Goal: Task Accomplishment & Management: Manage account settings

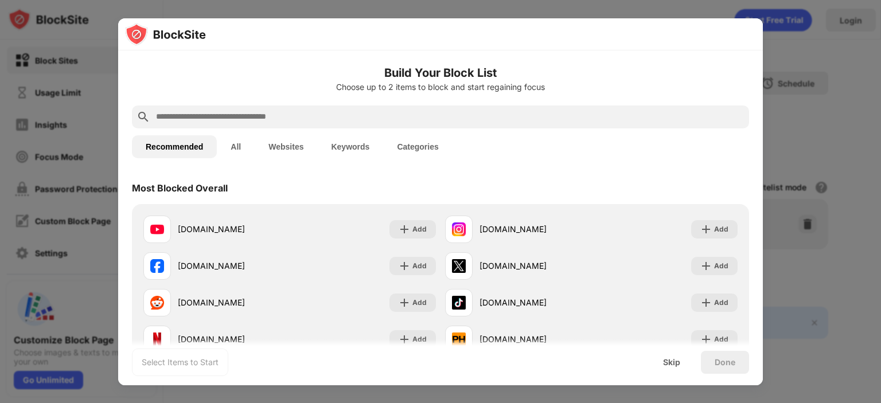
click at [376, 118] on input "text" at bounding box center [449, 117] width 589 height 14
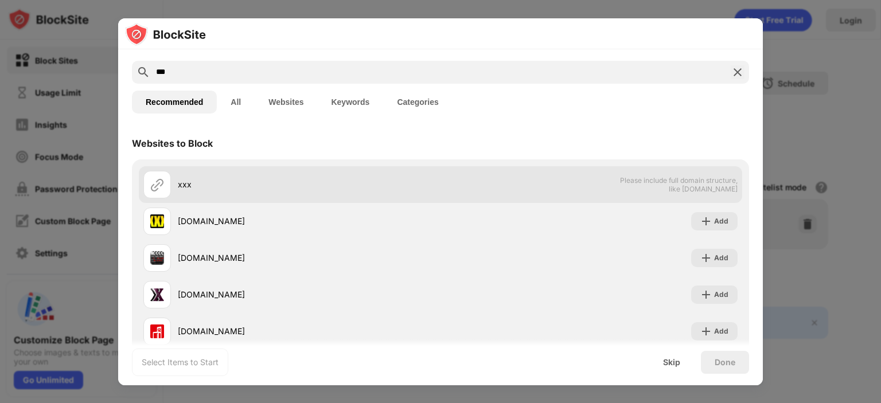
scroll to position [43, 0]
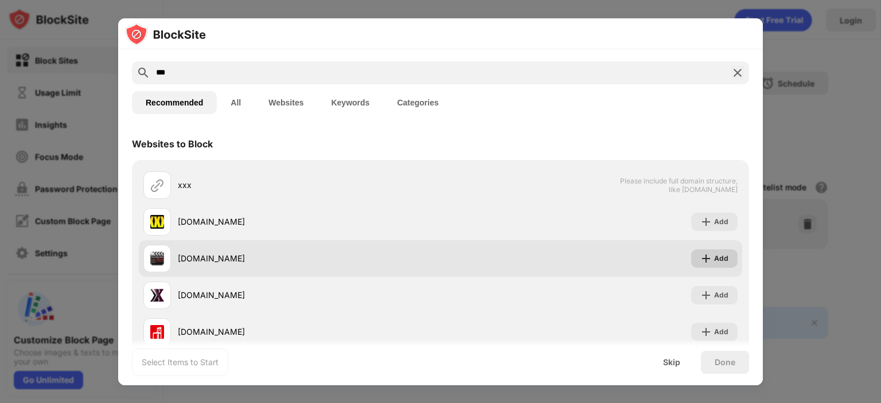
type input "***"
click at [700, 259] on img at bounding box center [705, 258] width 11 height 11
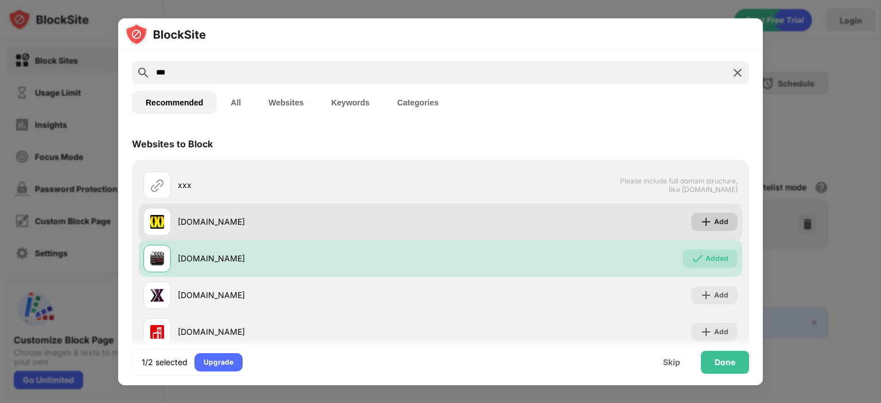
click at [700, 225] on img at bounding box center [705, 221] width 11 height 11
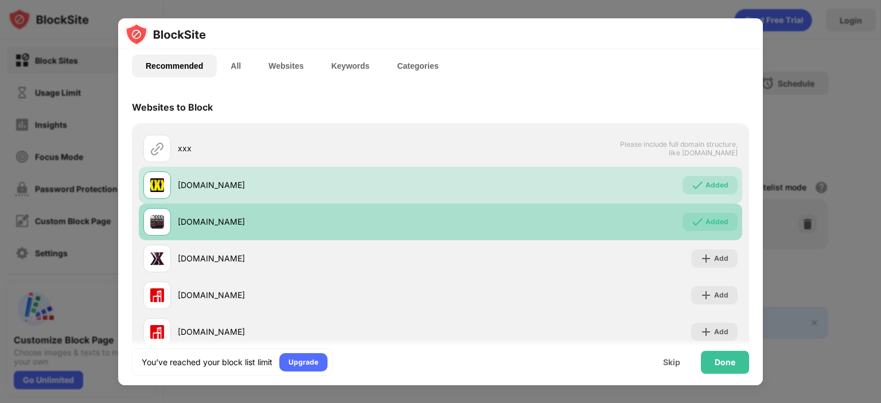
scroll to position [83, 0]
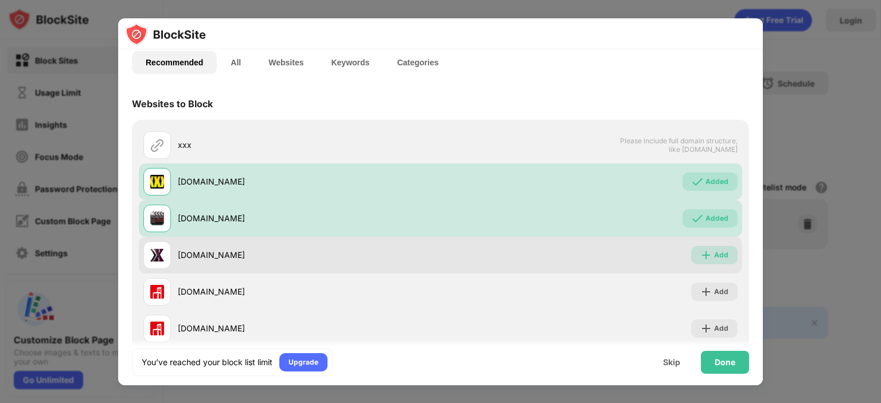
click at [700, 253] on img at bounding box center [705, 254] width 11 height 11
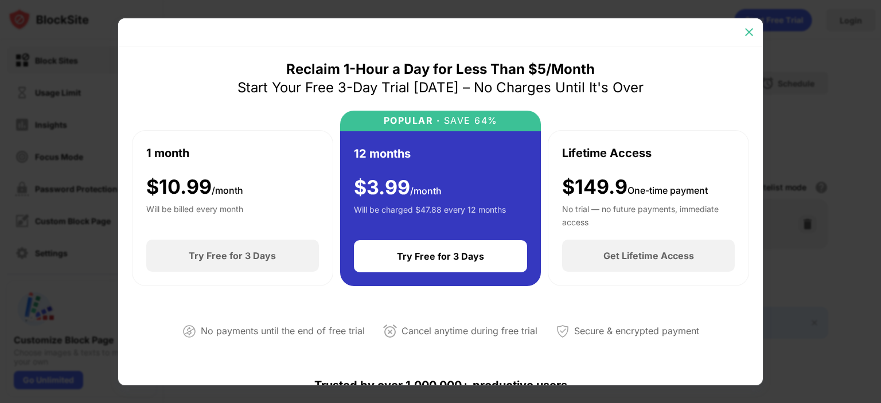
click at [747, 31] on img at bounding box center [748, 31] width 11 height 11
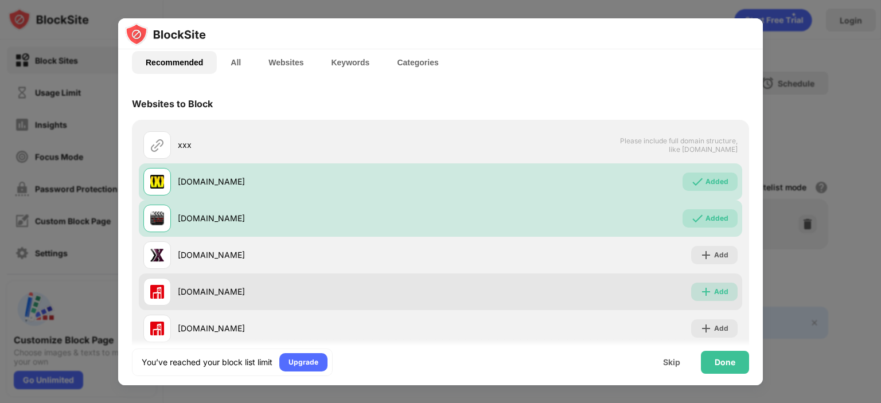
click at [700, 293] on img at bounding box center [705, 291] width 11 height 11
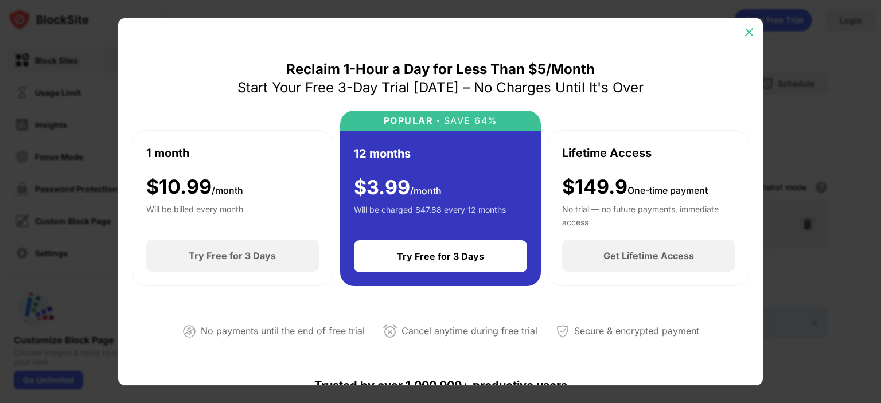
click at [749, 32] on img at bounding box center [748, 31] width 11 height 11
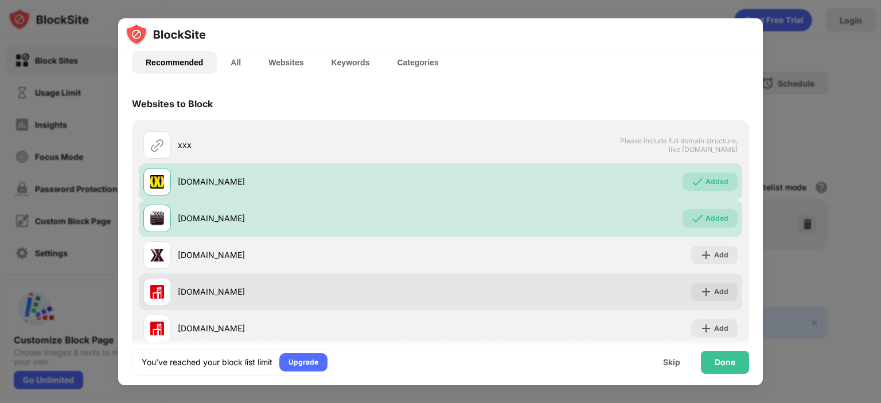
scroll to position [110, 0]
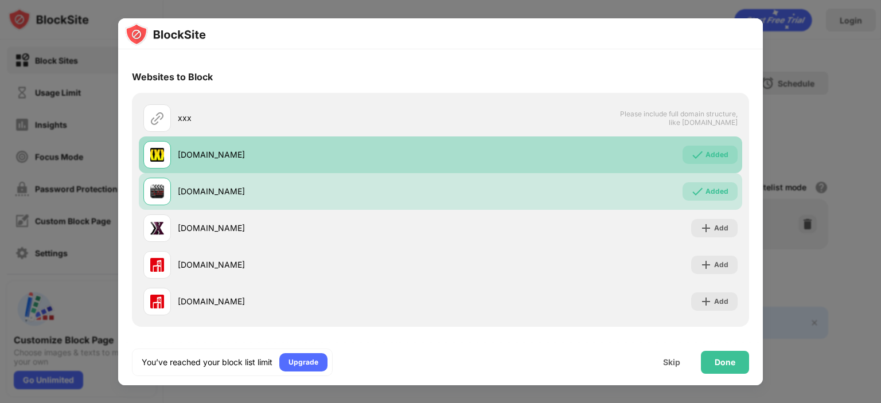
click at [697, 153] on div "Added" at bounding box center [709, 155] width 55 height 18
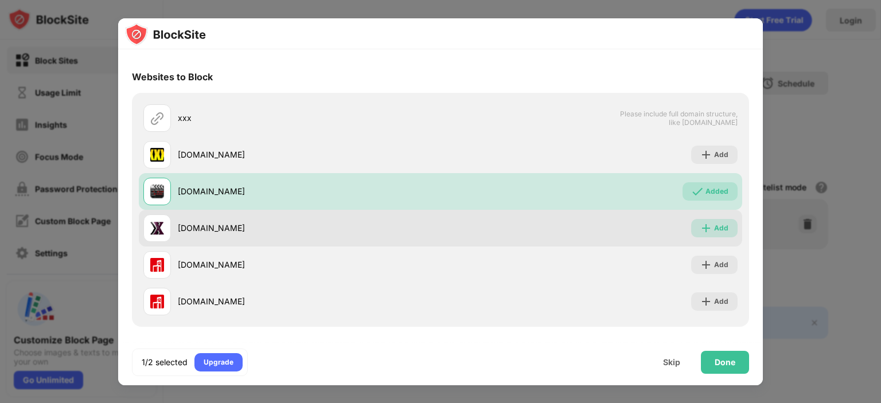
click at [700, 229] on img at bounding box center [705, 227] width 11 height 11
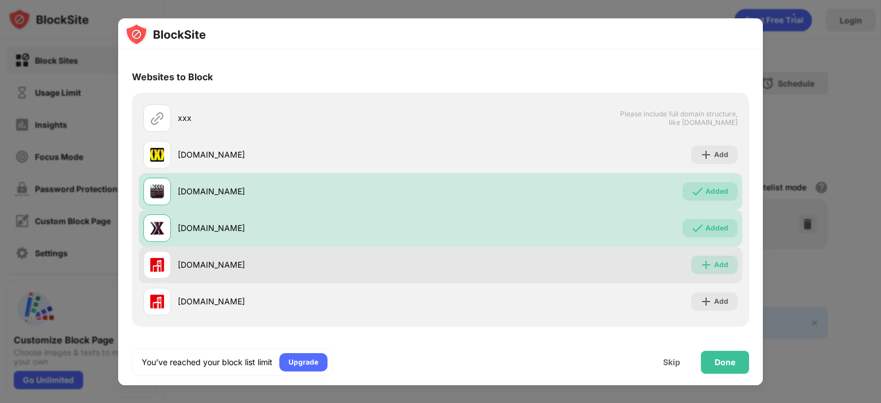
click at [700, 264] on img at bounding box center [705, 264] width 11 height 11
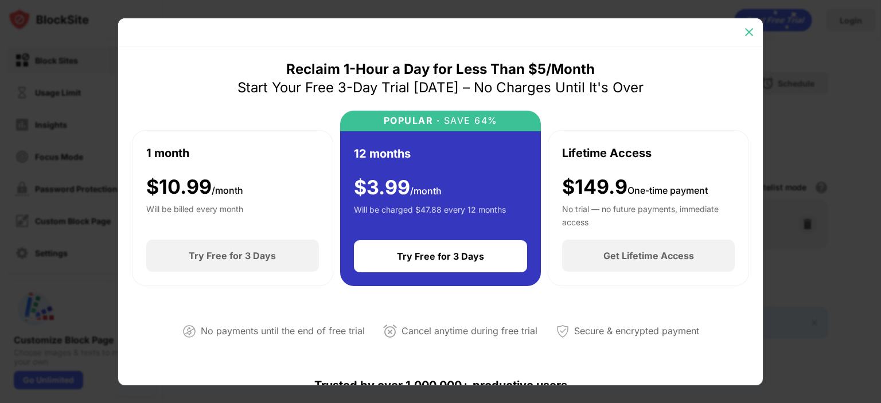
click at [748, 31] on img at bounding box center [748, 31] width 11 height 11
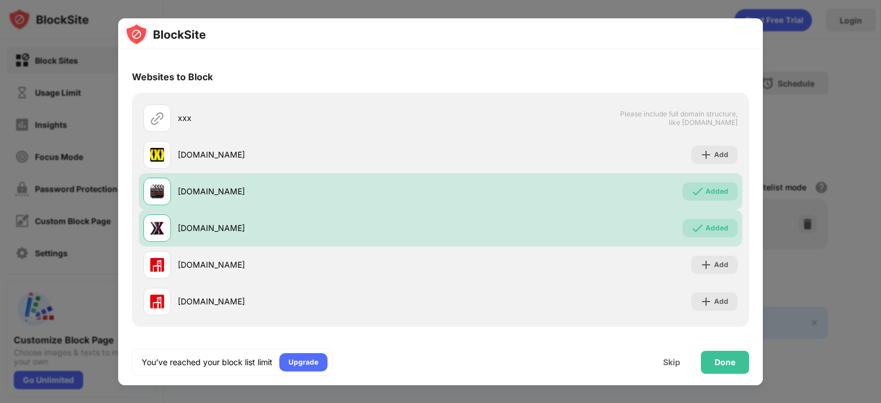
click at [788, 46] on div at bounding box center [440, 201] width 881 height 403
click at [722, 360] on div "Done" at bounding box center [724, 362] width 21 height 9
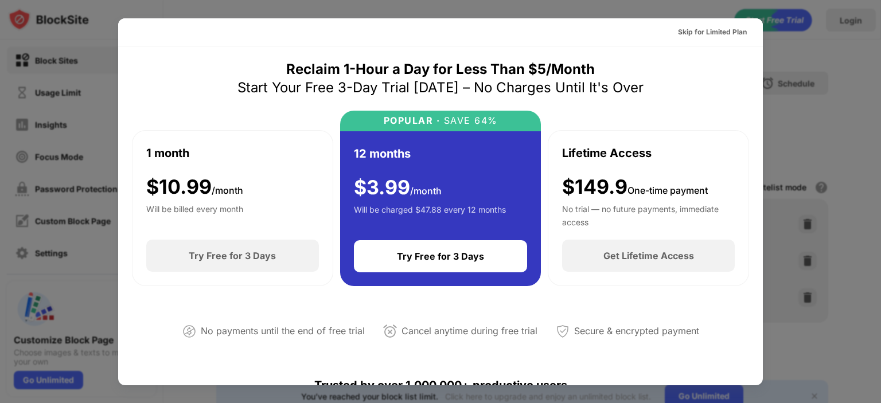
click at [798, 76] on div at bounding box center [440, 201] width 881 height 403
